Goal: Information Seeking & Learning: Learn about a topic

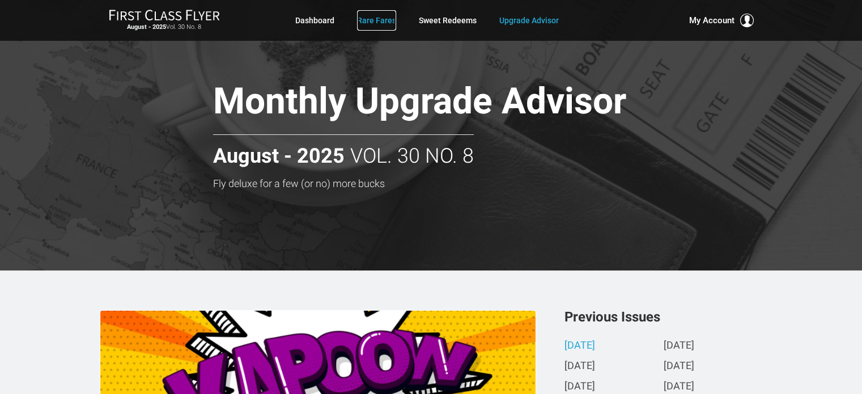
click at [376, 26] on link "Rare Fares" at bounding box center [376, 20] width 39 height 20
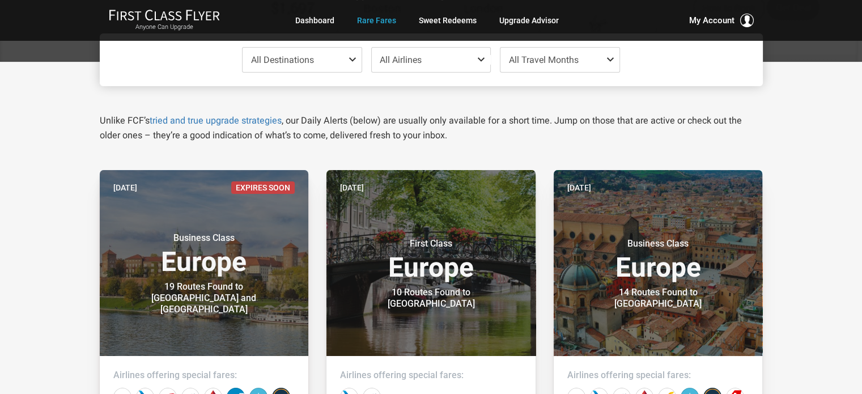
scroll to position [159, 0]
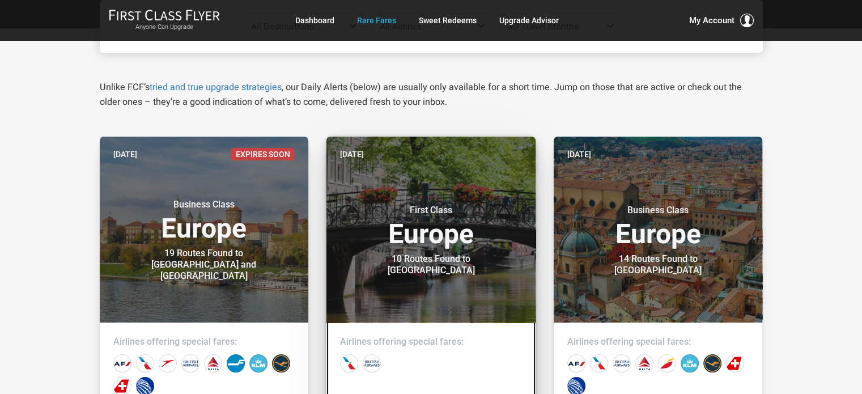
click at [431, 180] on header "[DATE] First Class Europe 10 Routes Found to [GEOGRAPHIC_DATA]" at bounding box center [430, 230] width 209 height 186
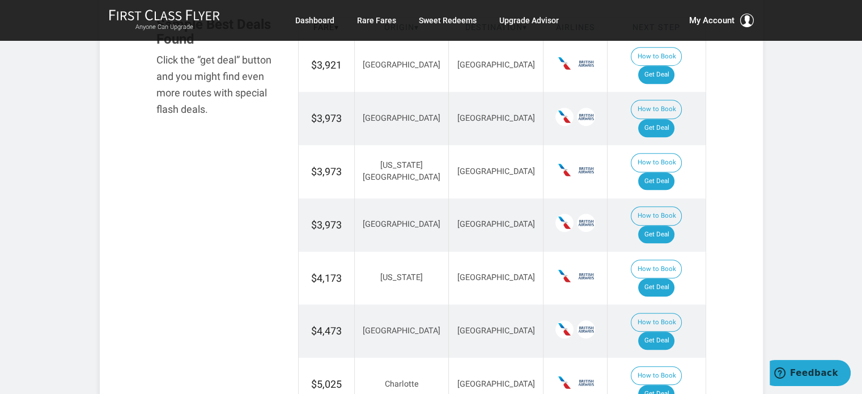
scroll to position [714, 0]
